Goal: Transaction & Acquisition: Purchase product/service

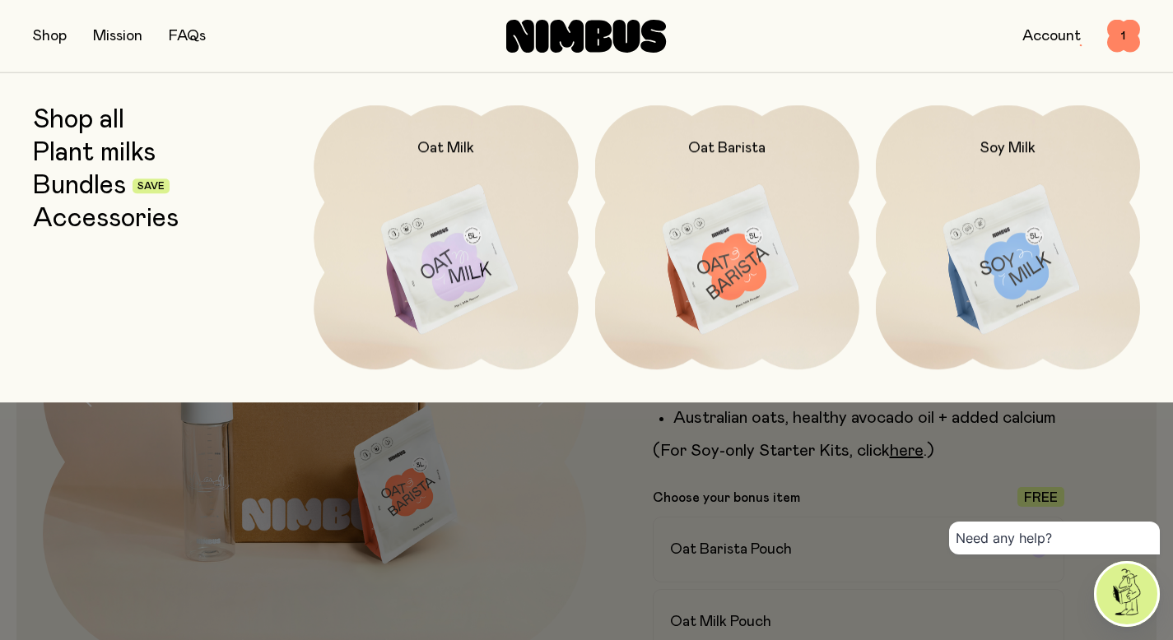
click at [70, 123] on link "Shop all" at bounding box center [78, 120] width 91 height 30
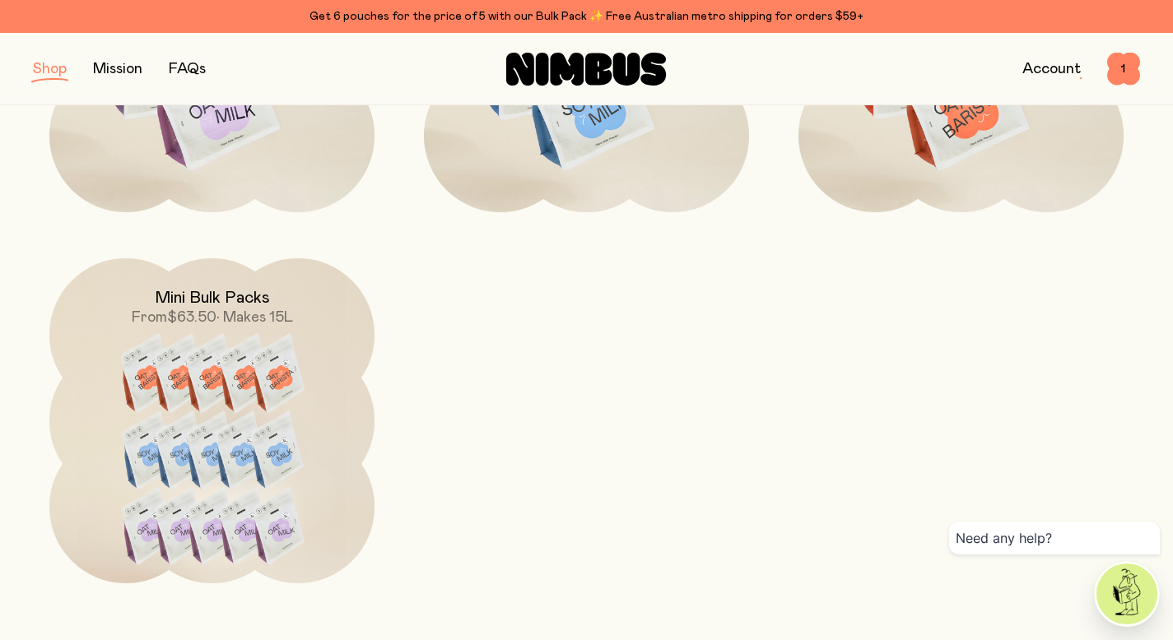
scroll to position [1812, 0]
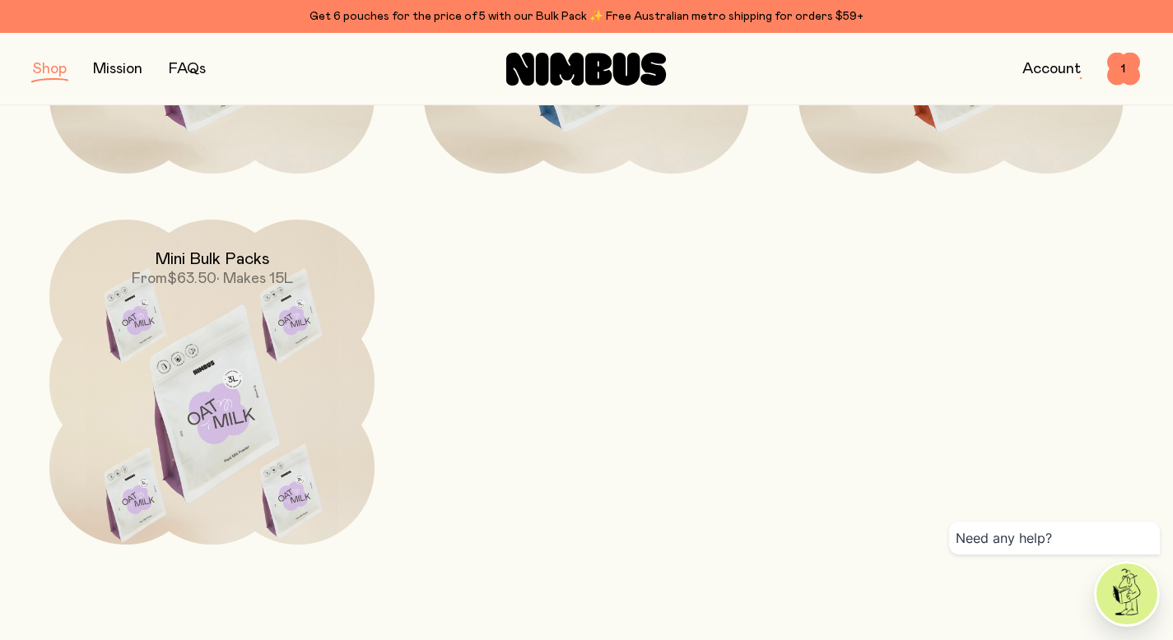
click at [224, 418] on img at bounding box center [211, 411] width 325 height 382
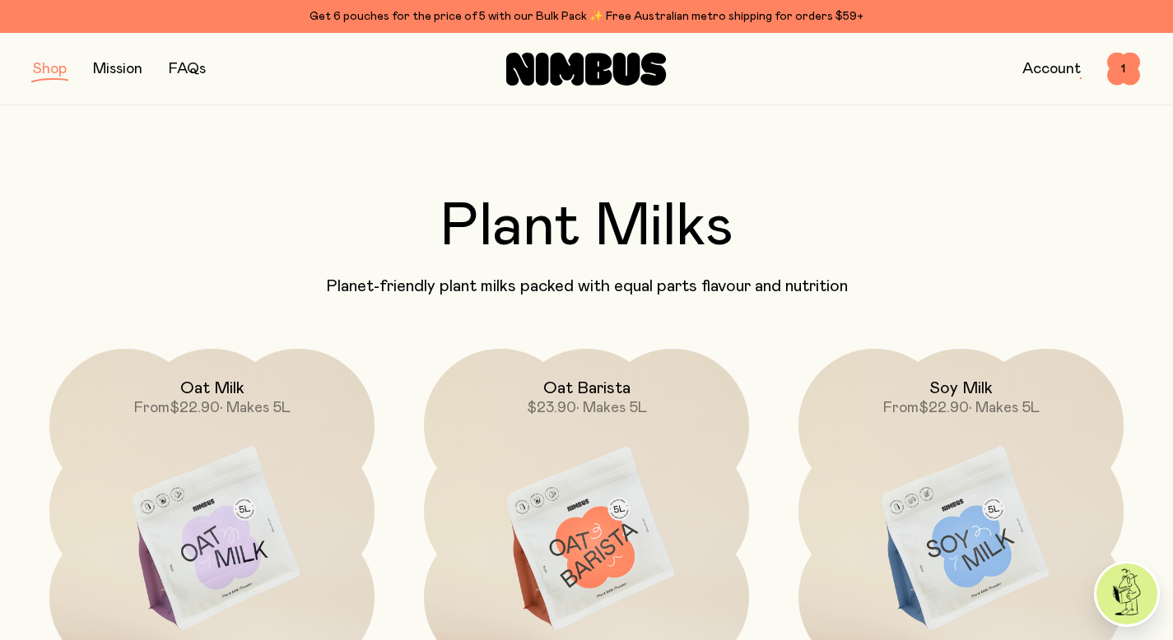
click at [48, 66] on button "button" at bounding box center [50, 69] width 34 height 23
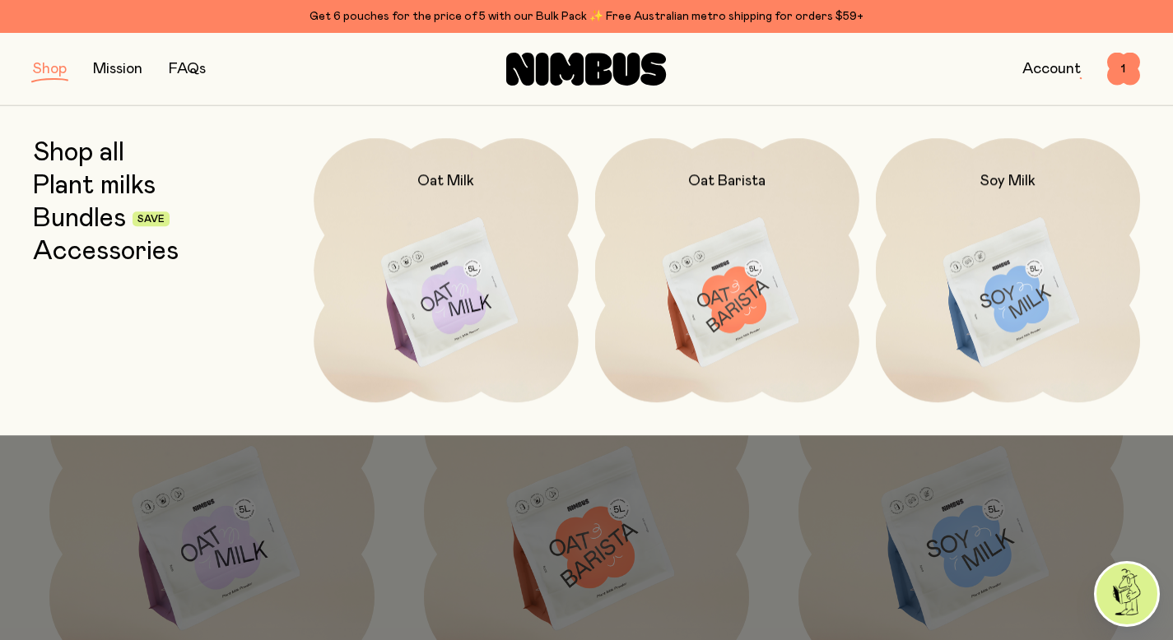
click at [90, 179] on link "Plant milks" at bounding box center [94, 186] width 123 height 30
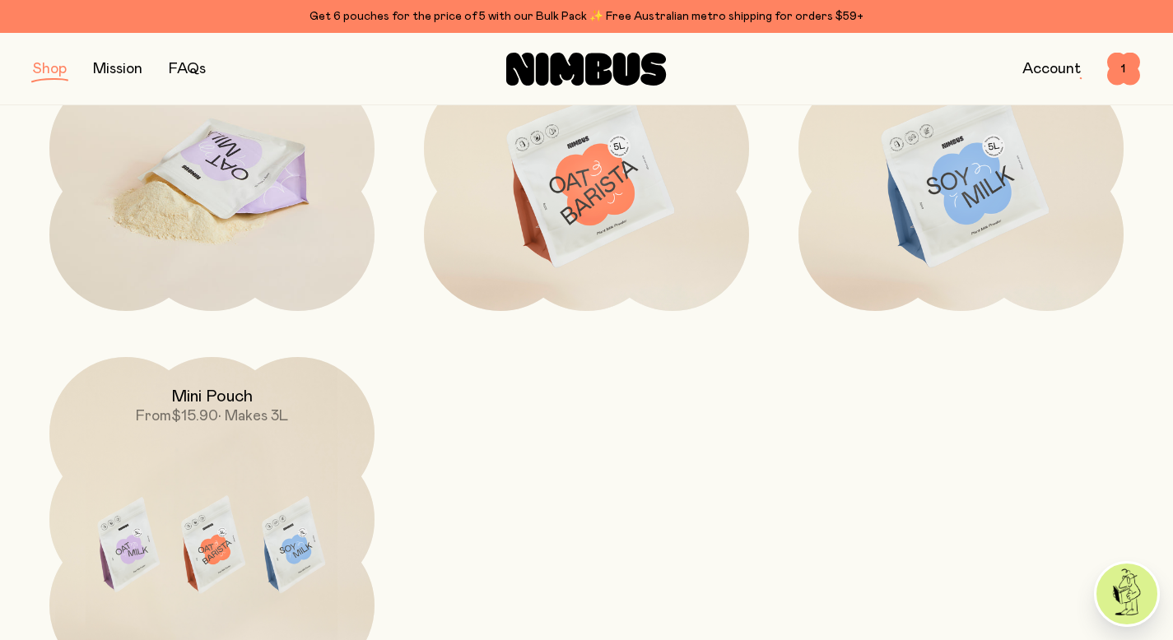
scroll to position [389, 0]
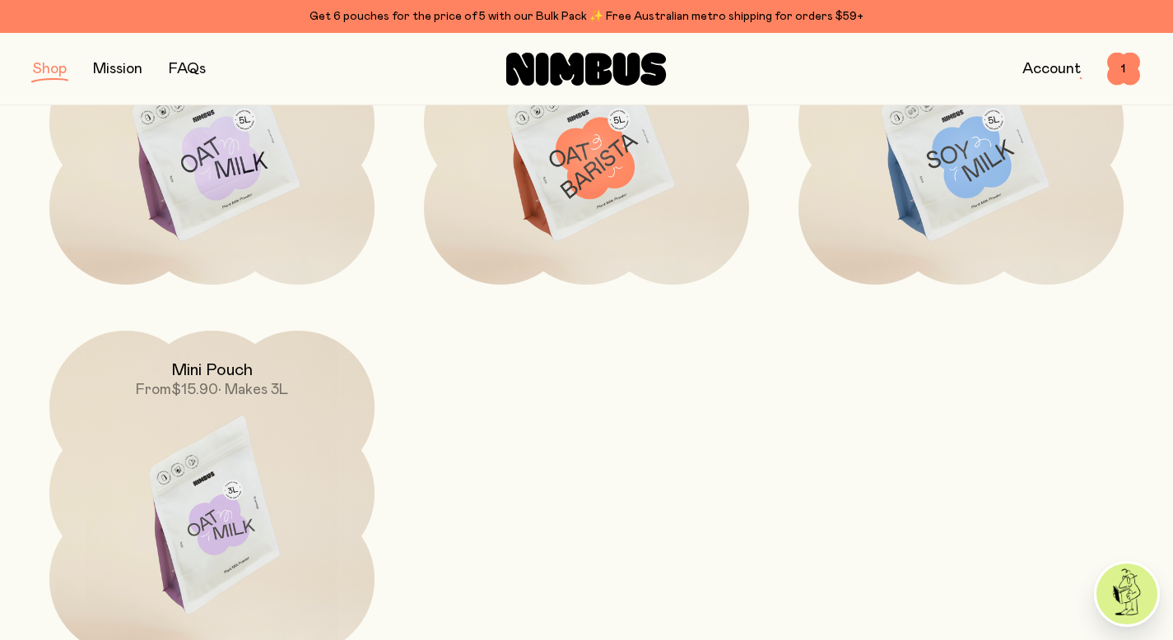
click at [142, 454] on img at bounding box center [211, 522] width 325 height 382
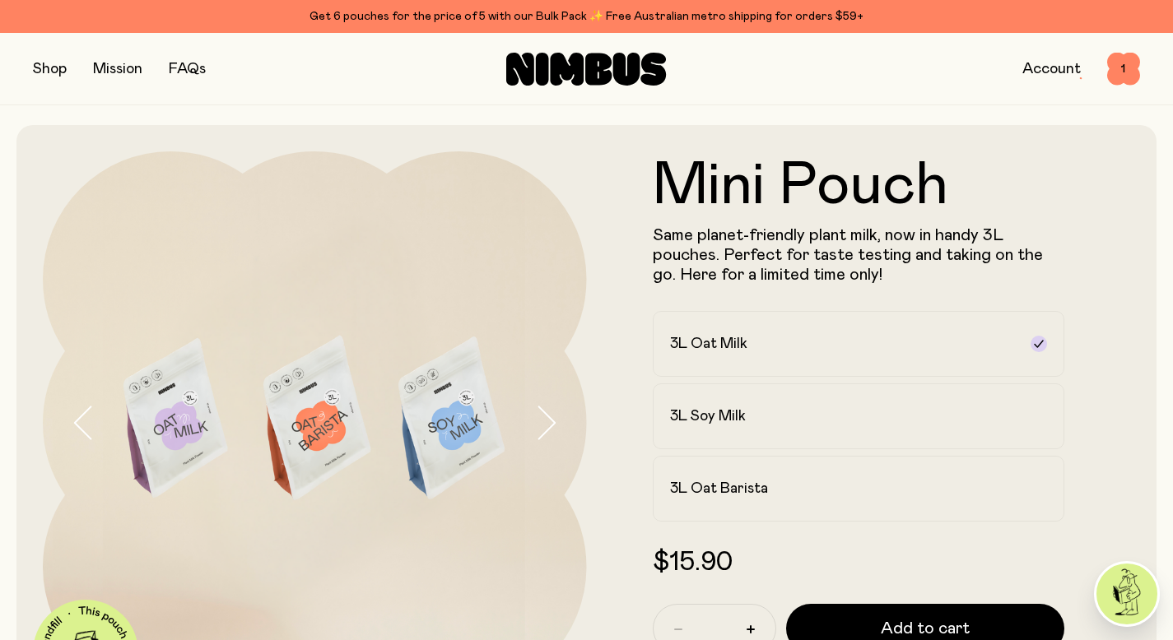
click at [551, 435] on icon "button" at bounding box center [545, 423] width 23 height 35
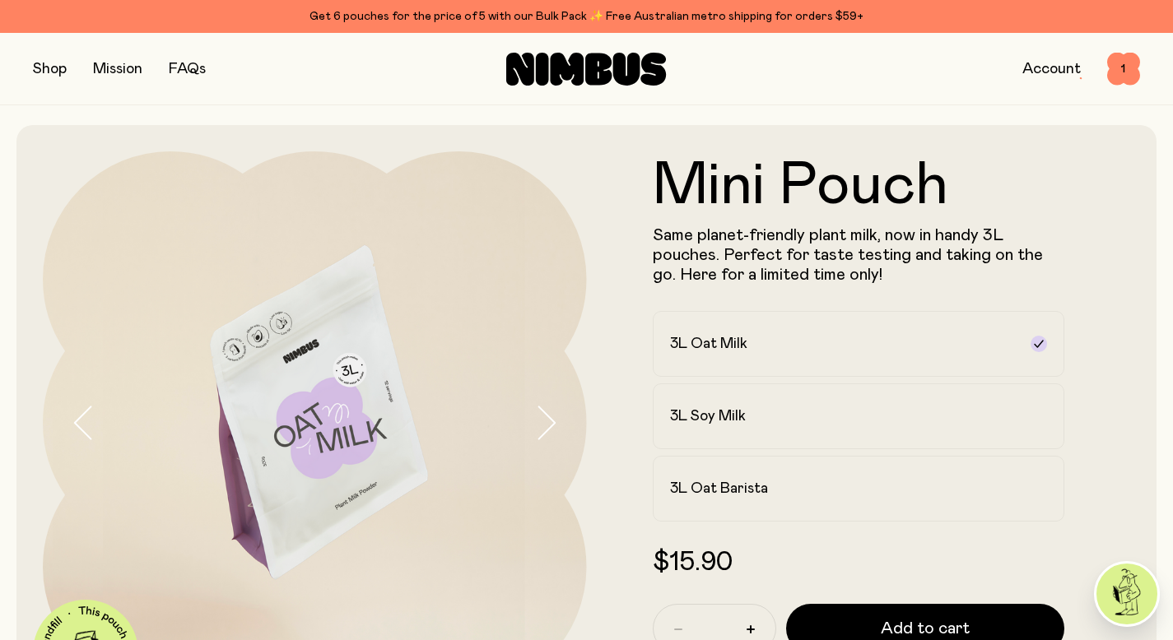
click at [76, 427] on icon "button" at bounding box center [83, 423] width 23 height 35
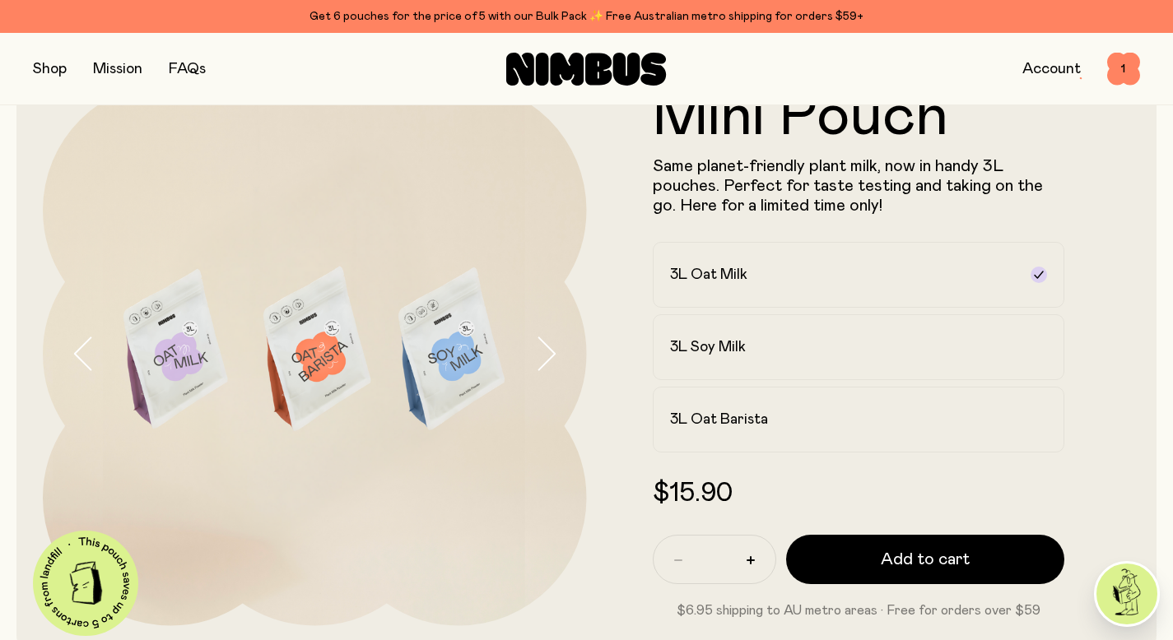
scroll to position [67, 0]
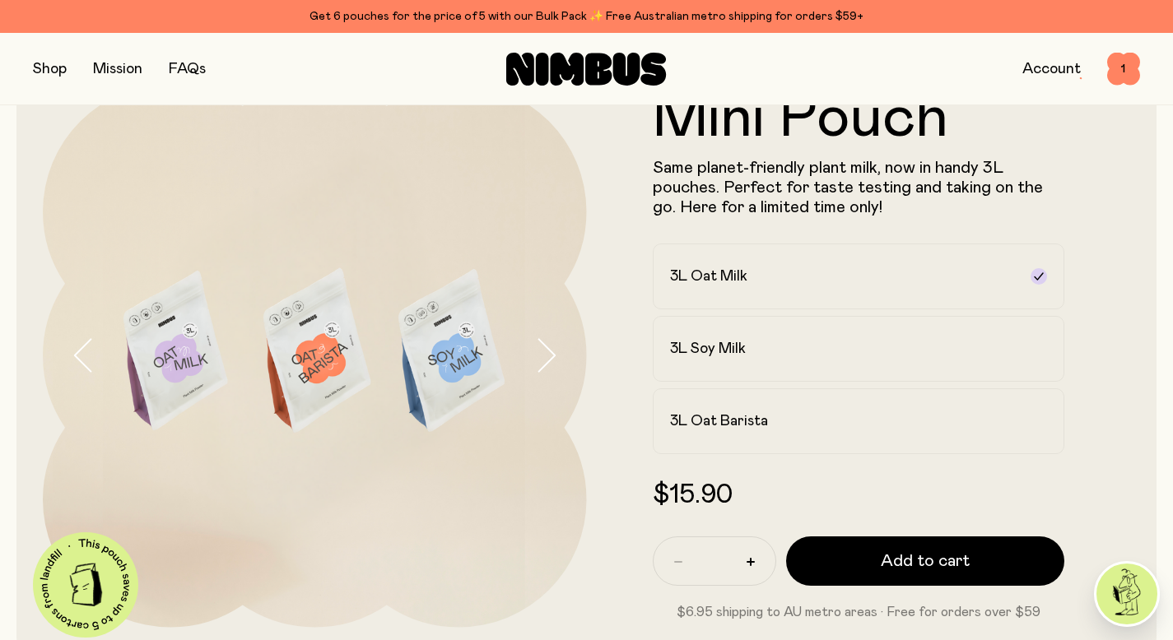
click at [556, 361] on button "button" at bounding box center [560, 356] width 53 height 544
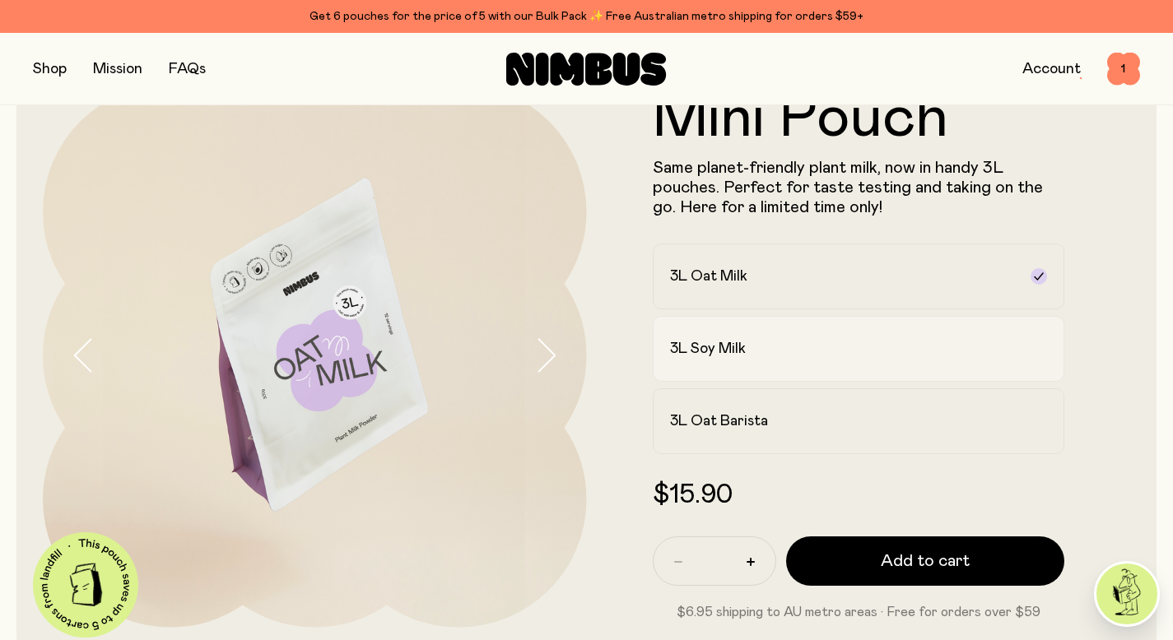
click at [718, 344] on h2 "3L Soy Milk" at bounding box center [708, 349] width 76 height 20
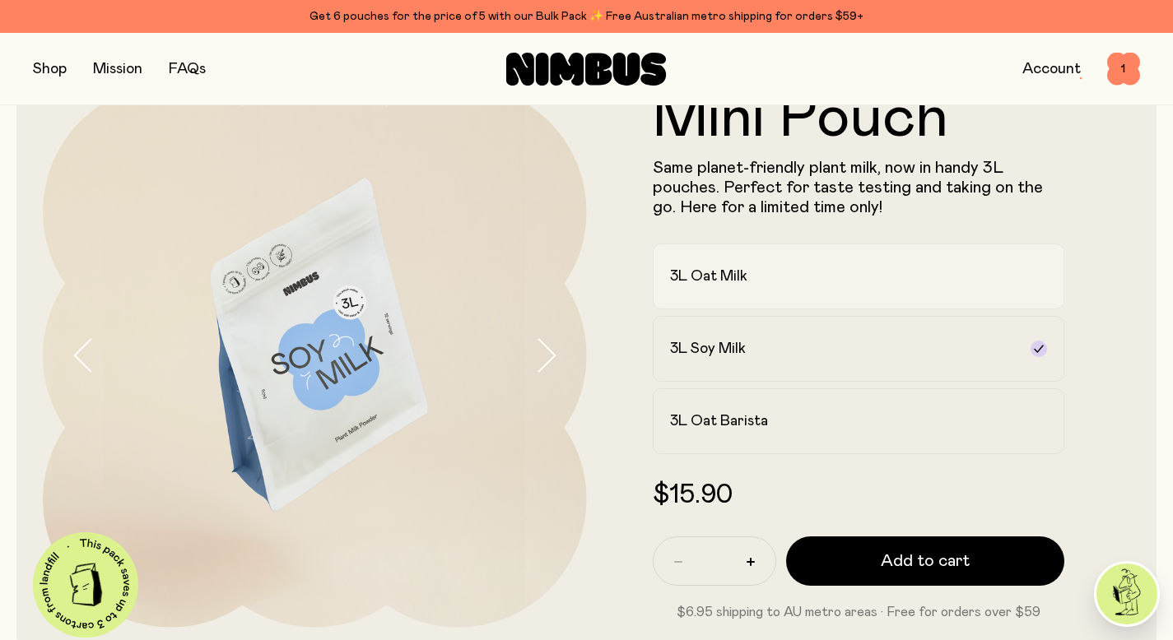
click at [743, 305] on label "3L Oat Milk" at bounding box center [859, 277] width 412 height 66
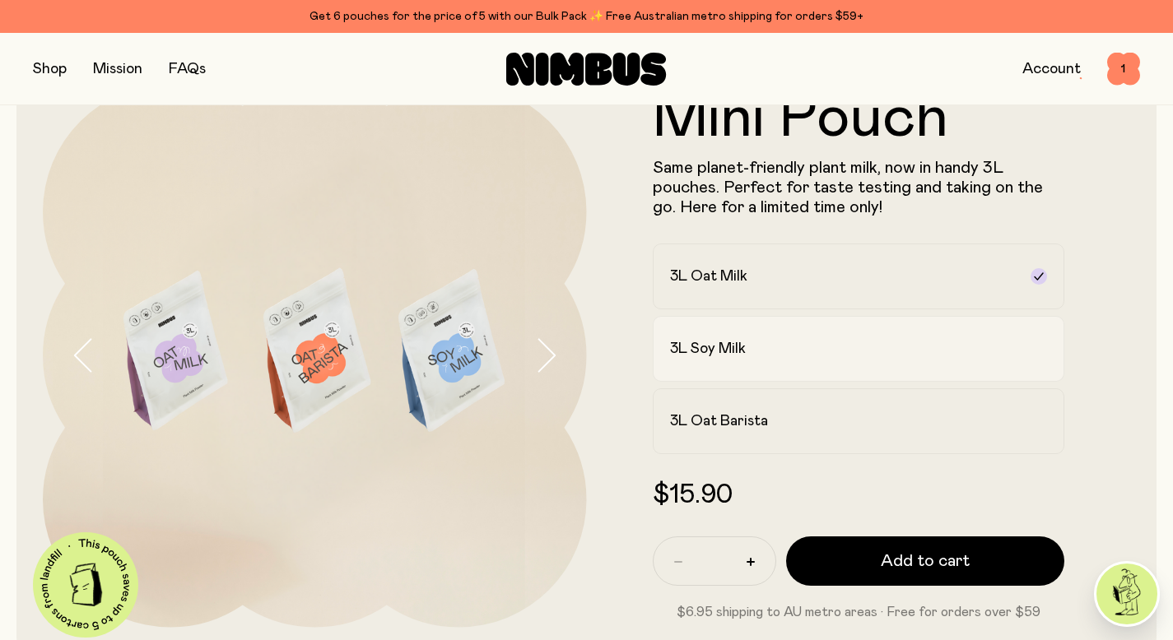
click at [761, 350] on div "3L Soy Milk" at bounding box center [844, 349] width 348 height 20
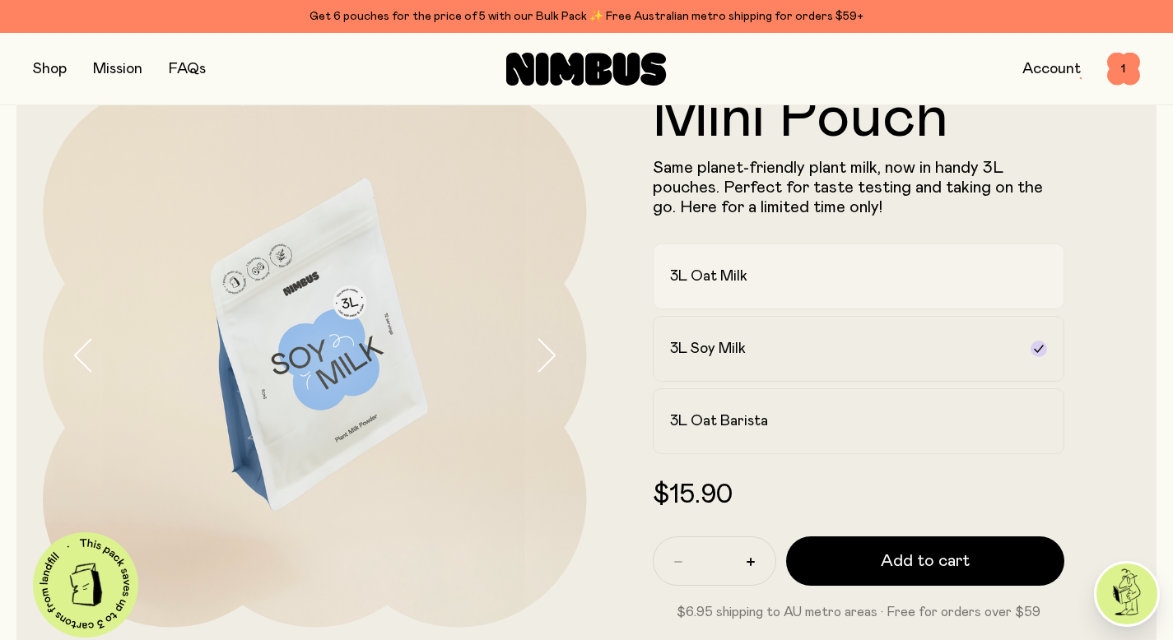
click at [751, 277] on div "3L Oat Milk" at bounding box center [844, 277] width 348 height 20
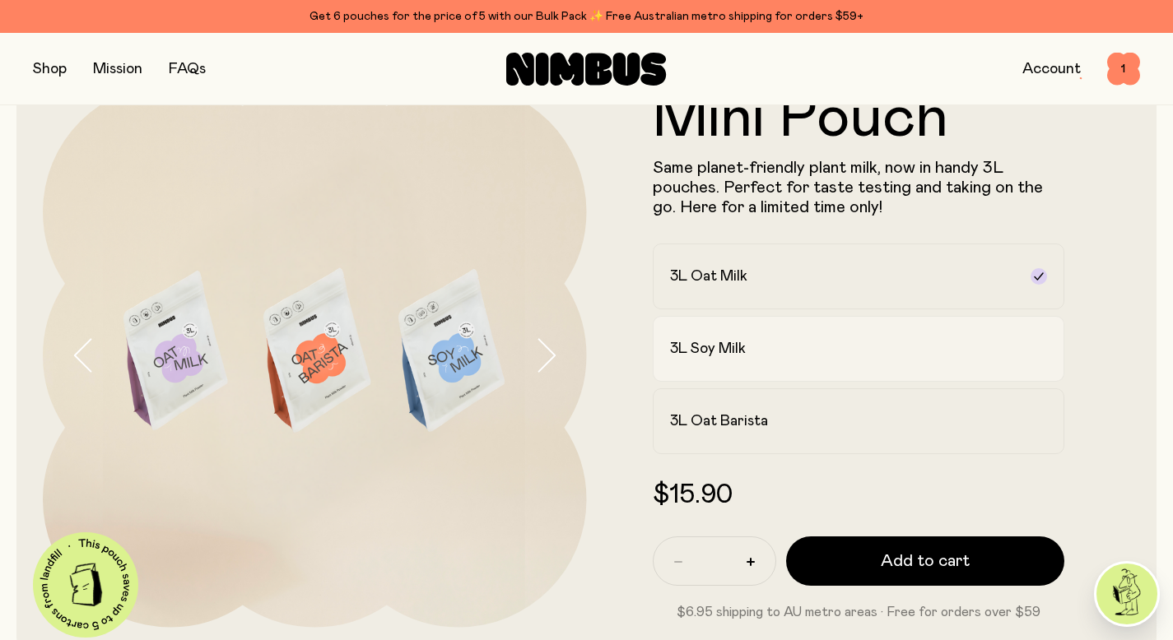
click at [759, 345] on div "3L Soy Milk" at bounding box center [844, 349] width 348 height 20
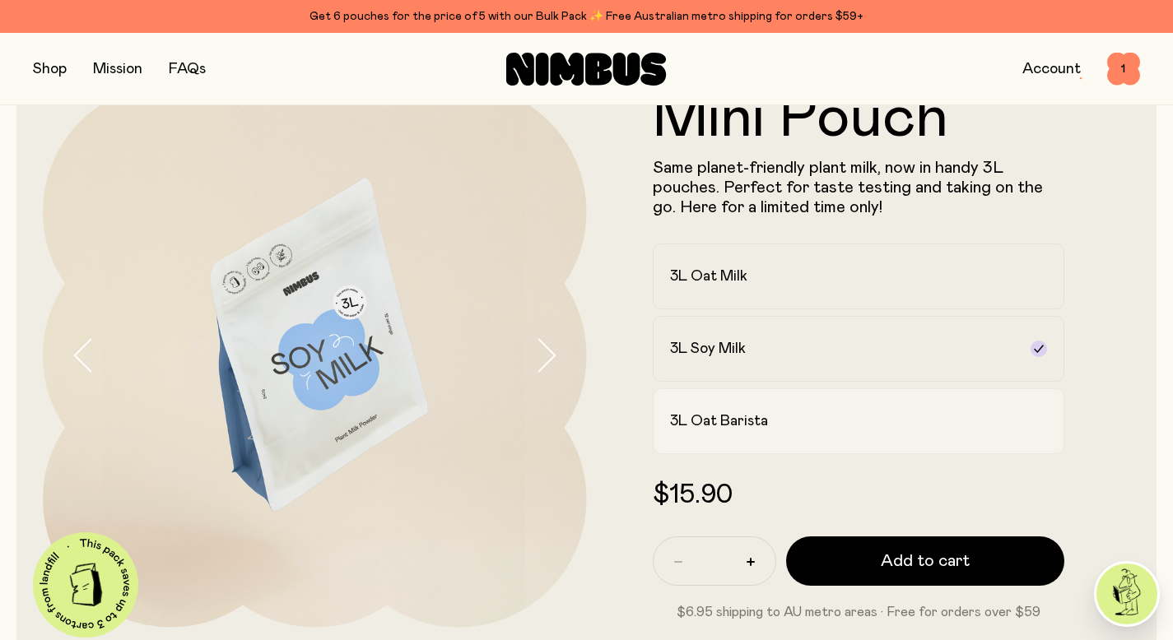
click at [754, 416] on h2 "3L Oat Barista" at bounding box center [719, 422] width 98 height 20
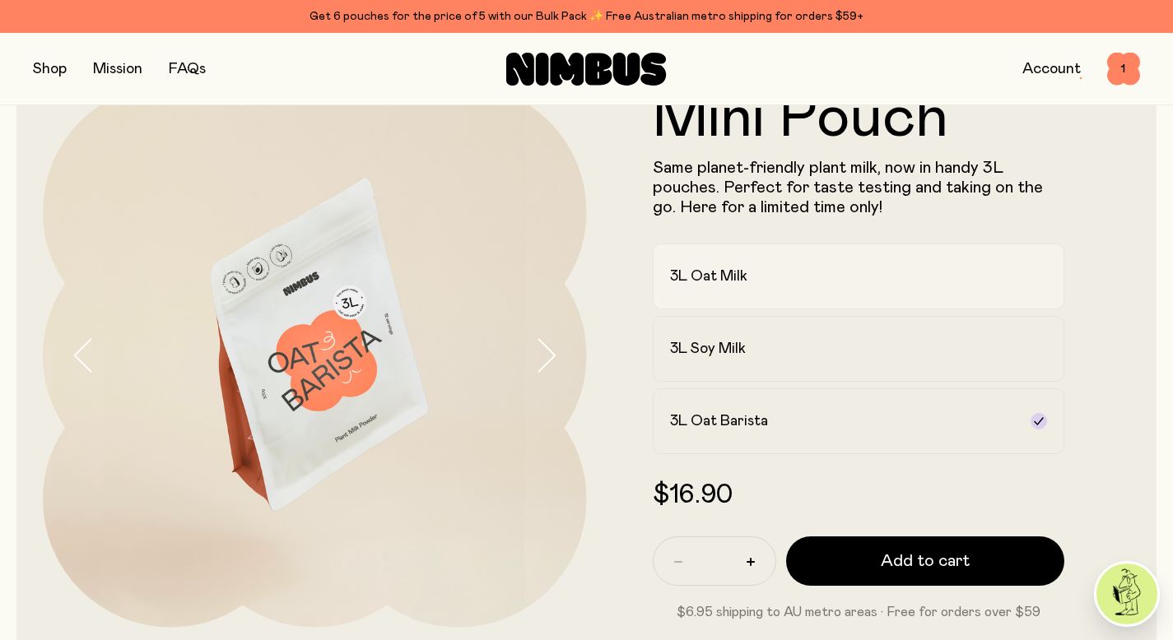
click at [769, 268] on div "3L Oat Milk" at bounding box center [844, 277] width 348 height 20
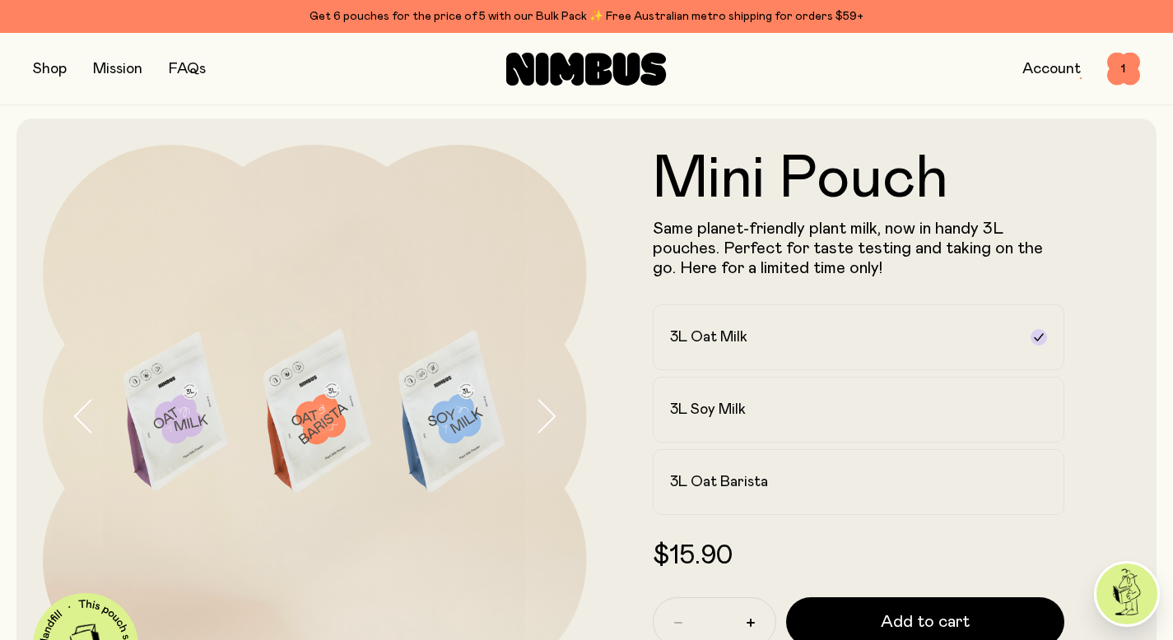
scroll to position [10, 0]
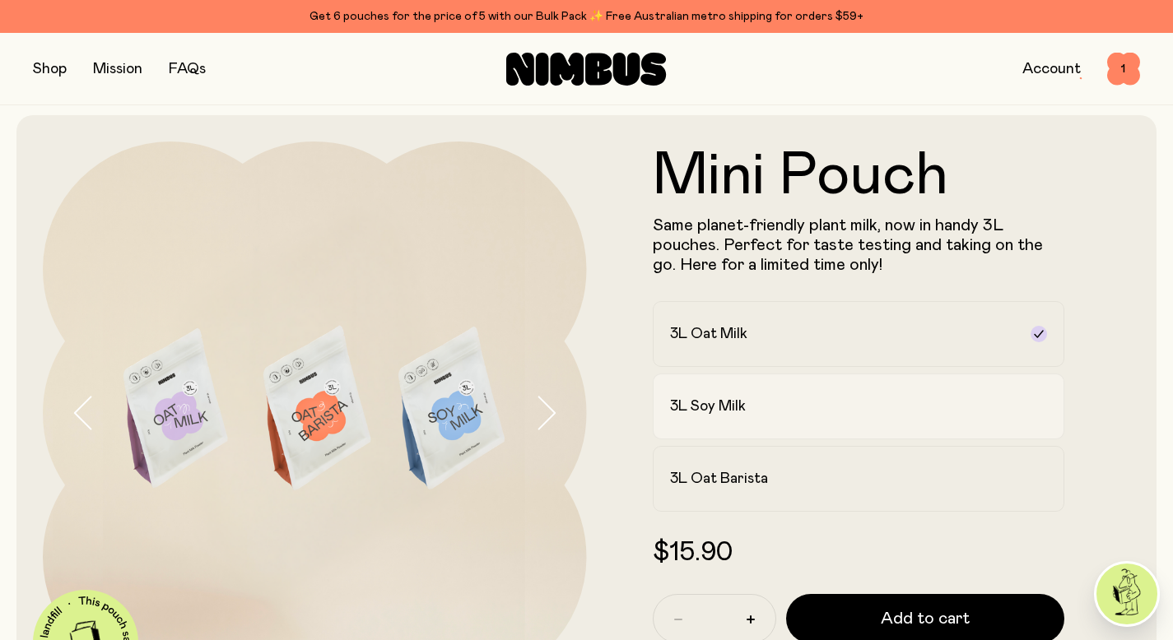
click at [755, 411] on div "3L Soy Milk" at bounding box center [844, 407] width 348 height 20
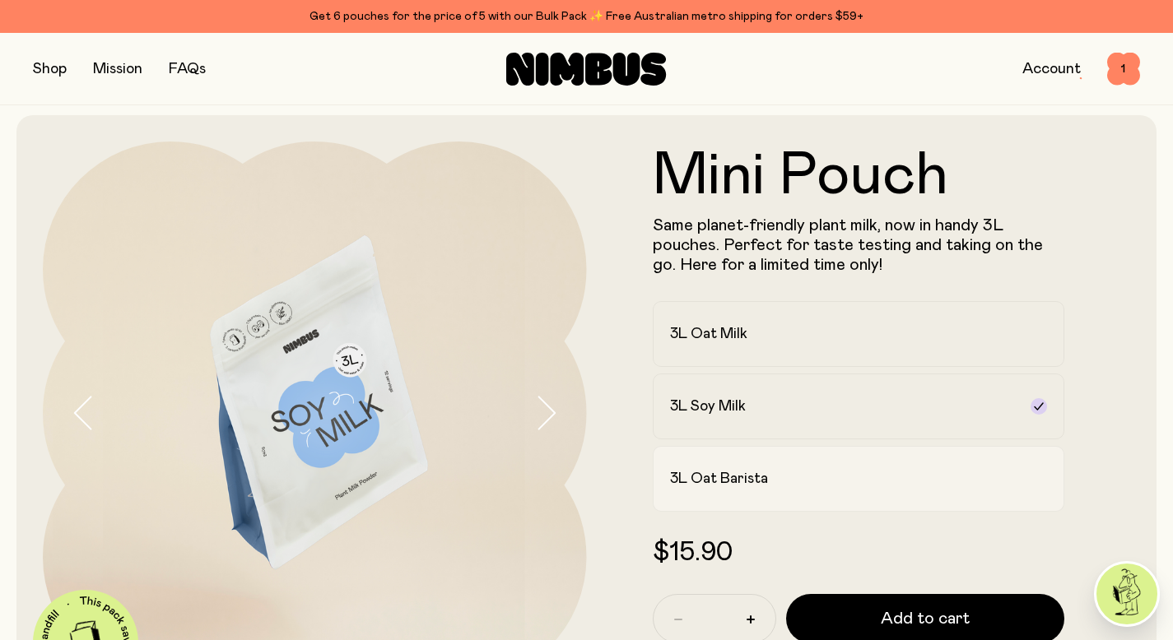
click at [746, 481] on h2 "3L Oat Barista" at bounding box center [719, 479] width 98 height 20
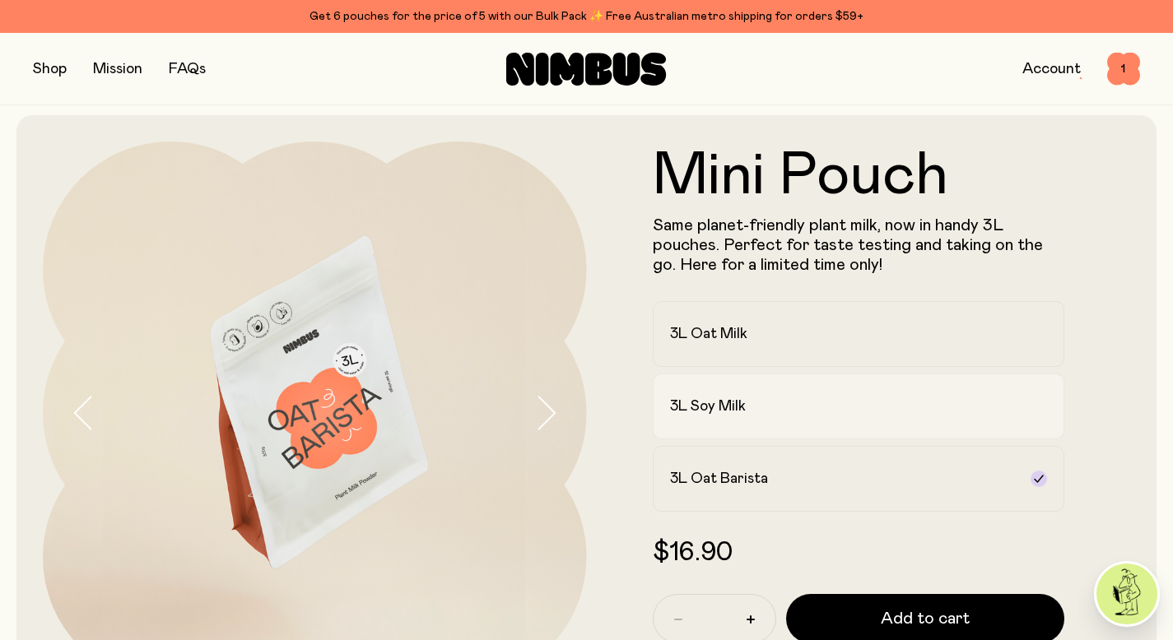
click at [765, 409] on div "3L Soy Milk" at bounding box center [844, 407] width 348 height 20
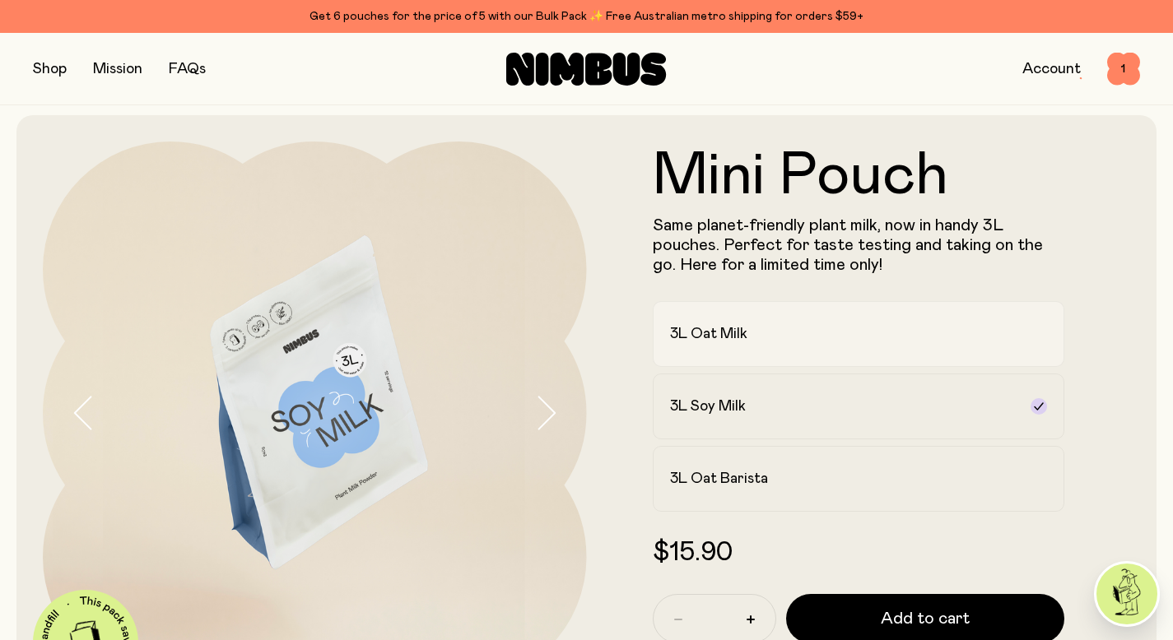
click at [784, 338] on div "3L Oat Milk" at bounding box center [844, 334] width 348 height 20
